Goal: Navigation & Orientation: Find specific page/section

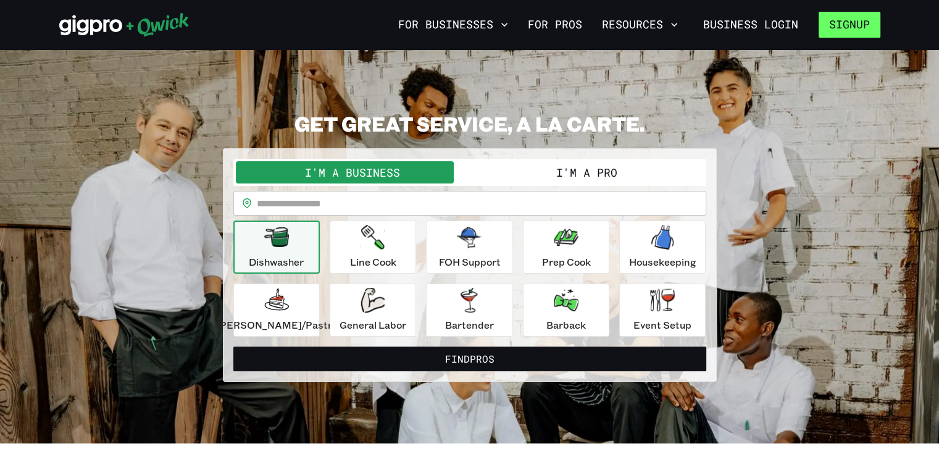
click at [849, 27] on button "Signup" at bounding box center [850, 25] width 62 height 26
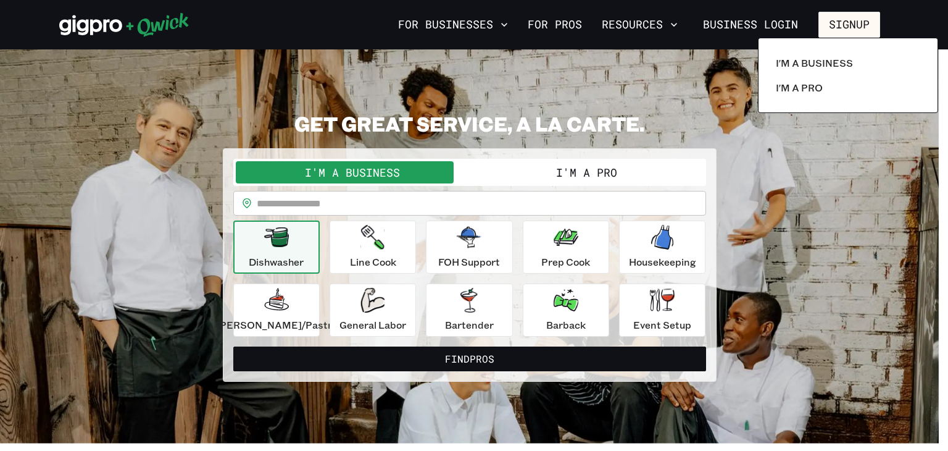
click at [798, 21] on div at bounding box center [474, 225] width 948 height 451
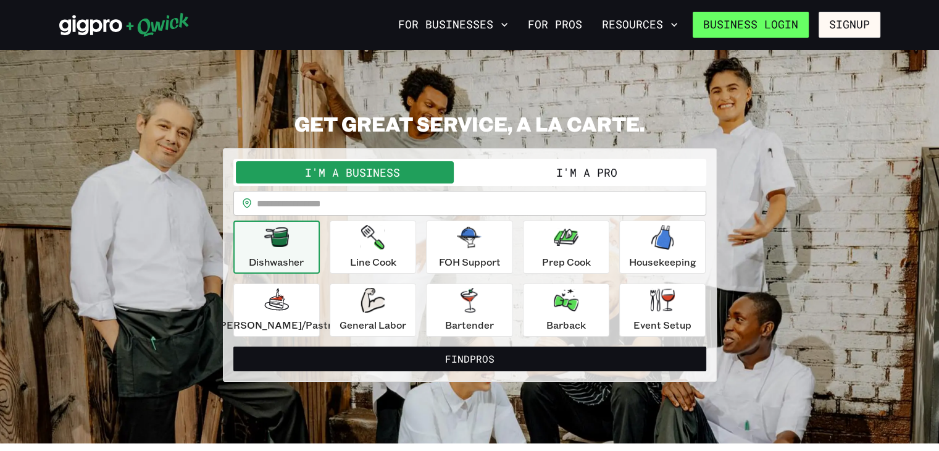
click at [783, 23] on link "Business Login" at bounding box center [751, 25] width 116 height 26
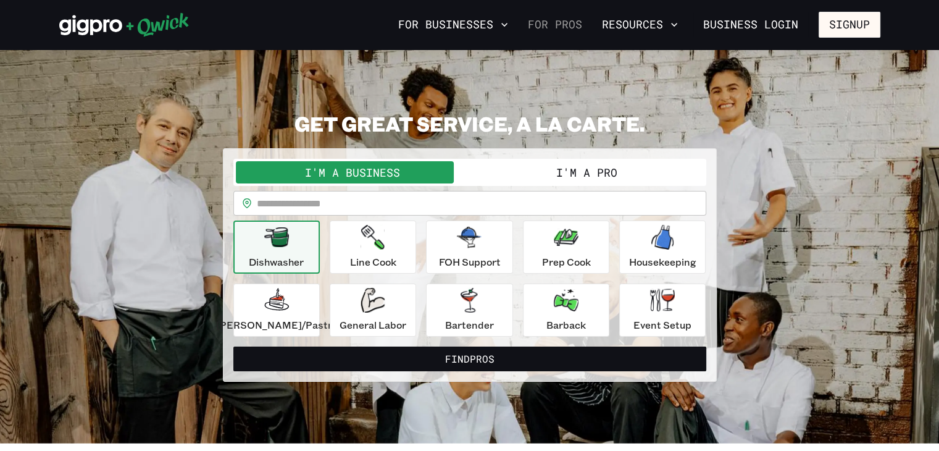
click at [576, 30] on link "For Pros" at bounding box center [555, 24] width 64 height 21
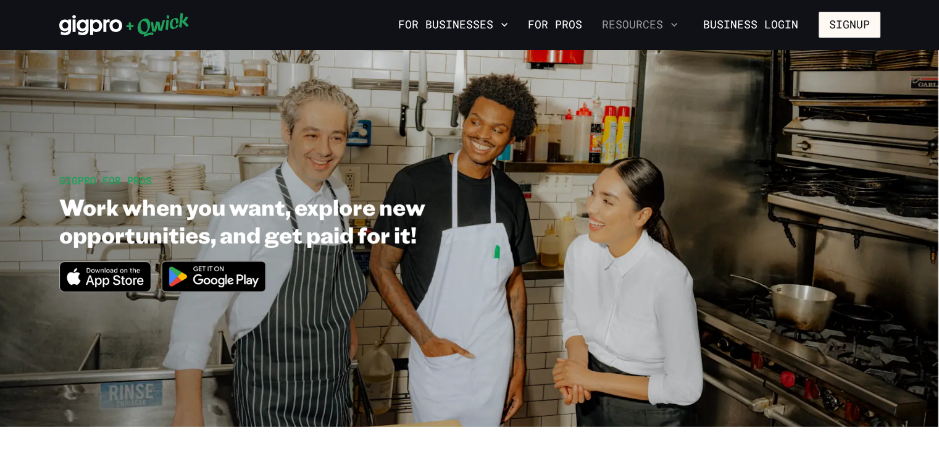
click at [624, 33] on button "Resources" at bounding box center [640, 24] width 86 height 21
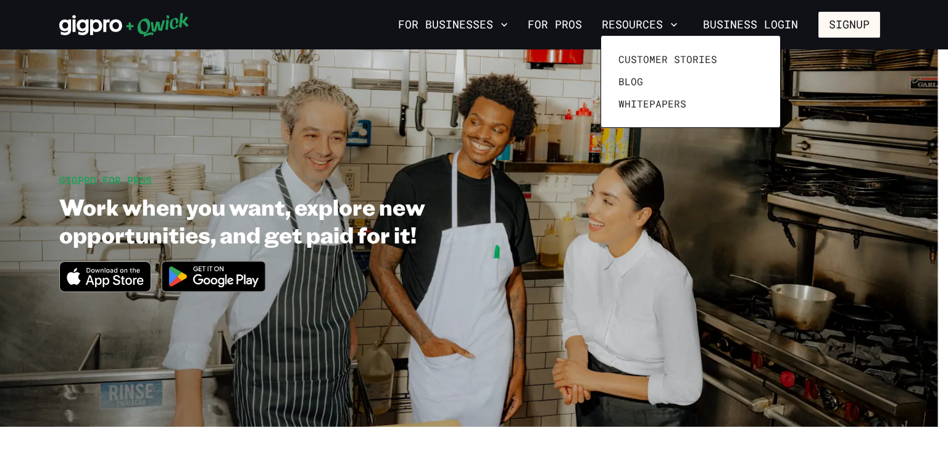
click at [480, 28] on div at bounding box center [474, 225] width 948 height 451
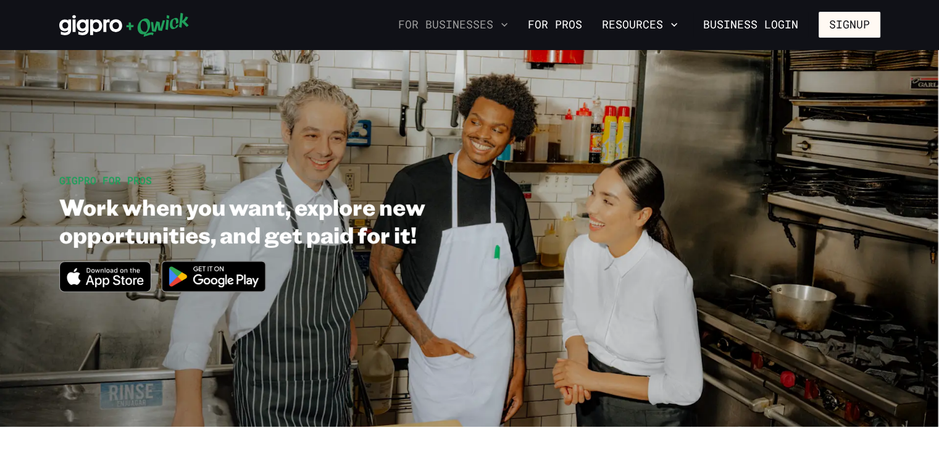
click at [502, 22] on button "For Businesses" at bounding box center [453, 24] width 120 height 21
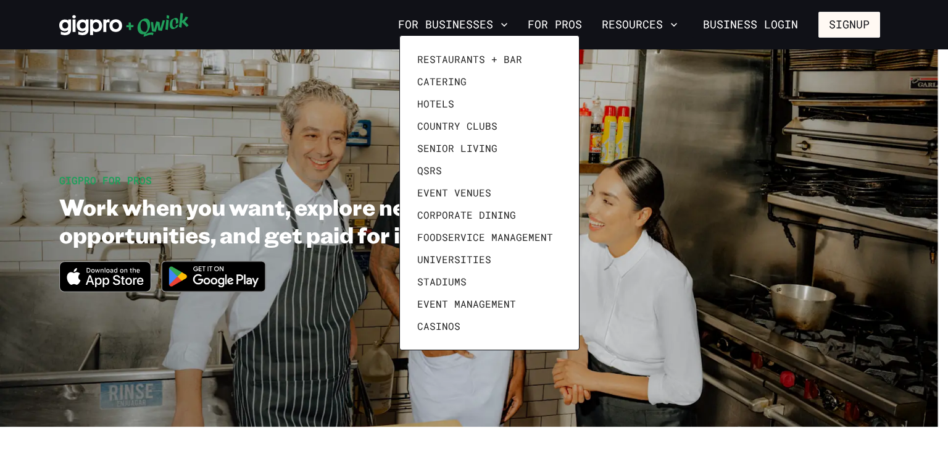
click at [617, 84] on div at bounding box center [474, 225] width 948 height 451
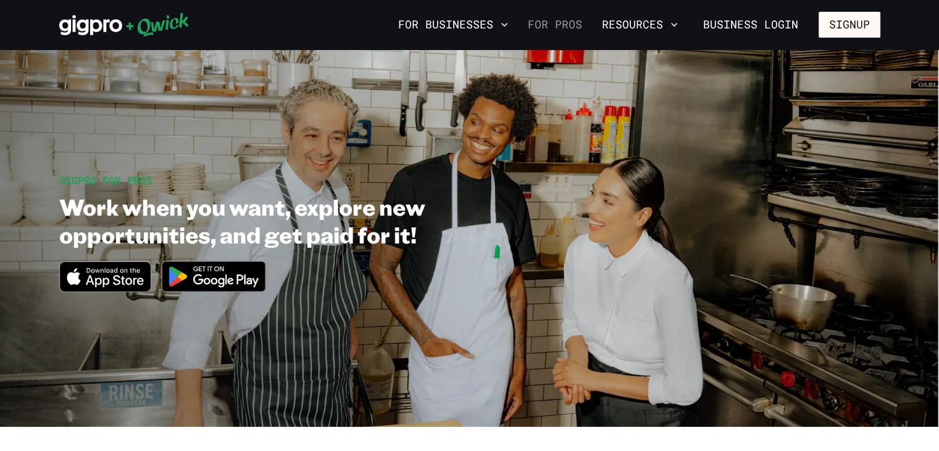
click at [553, 23] on link "For Pros" at bounding box center [555, 24] width 64 height 21
